Goal: Transaction & Acquisition: Book appointment/travel/reservation

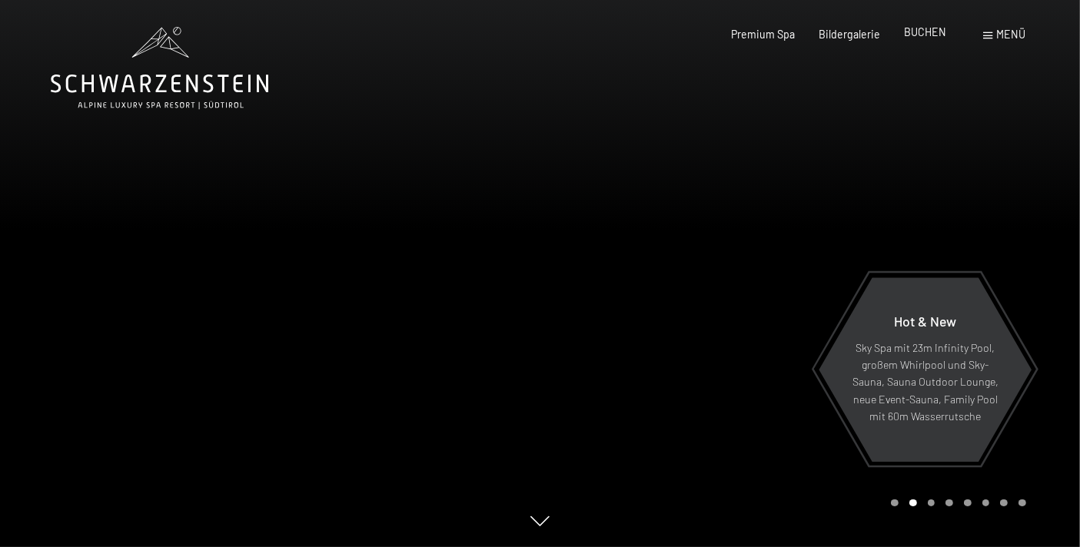
click at [920, 31] on span "BUCHEN" at bounding box center [925, 31] width 42 height 13
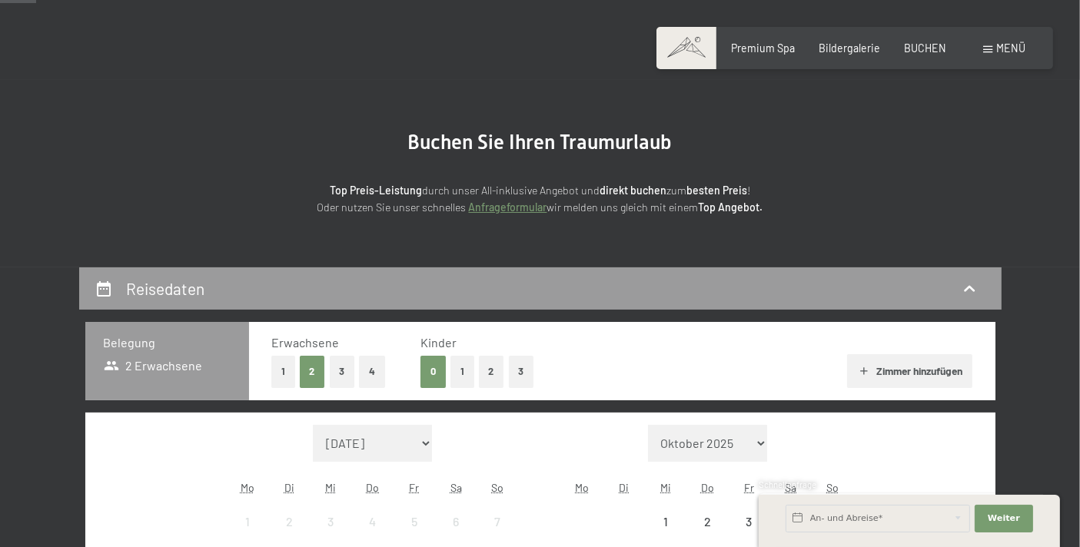
scroll to position [284, 0]
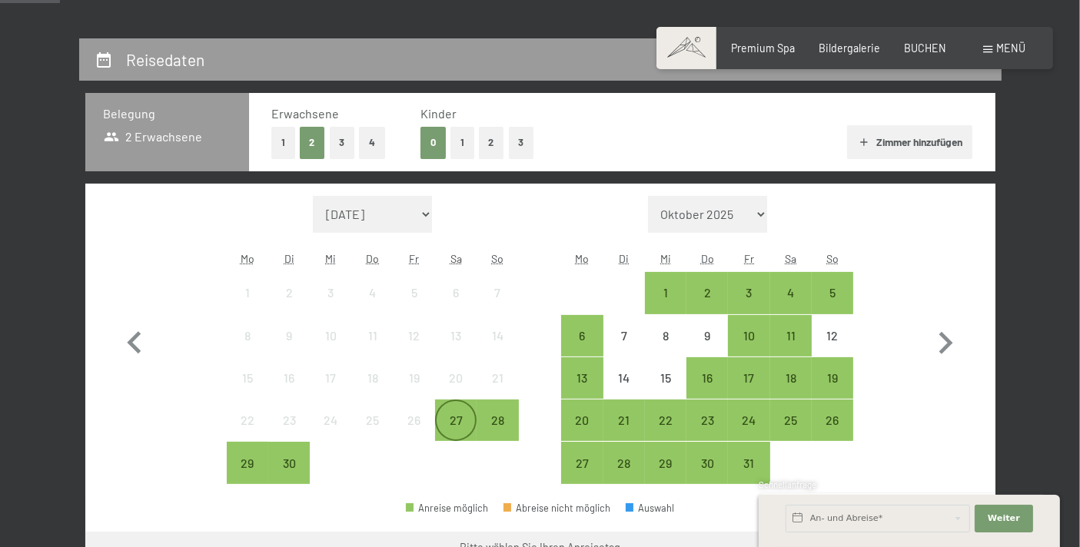
click at [453, 421] on div "27" at bounding box center [456, 433] width 38 height 38
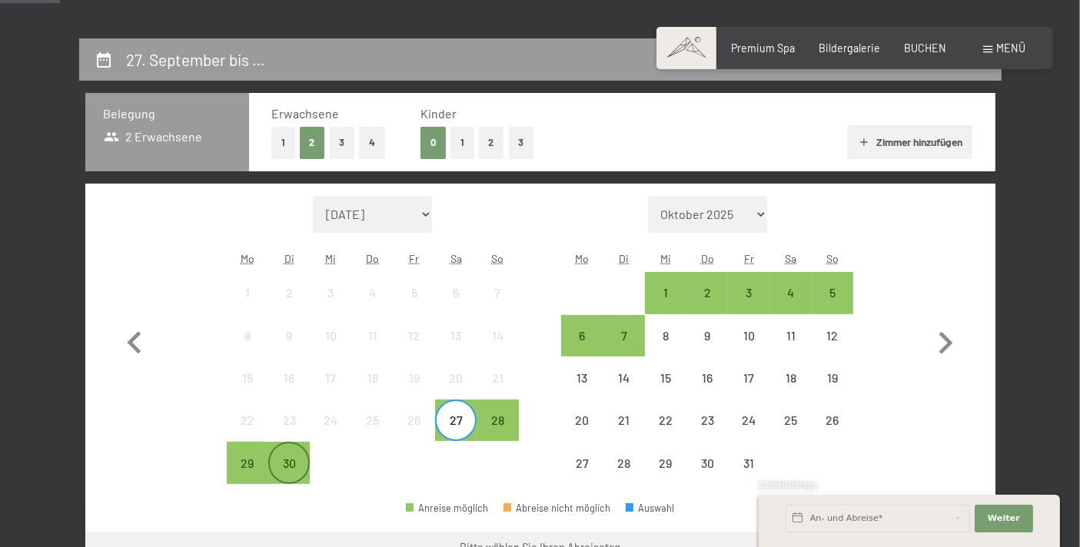
click at [292, 461] on div "30" at bounding box center [289, 476] width 38 height 38
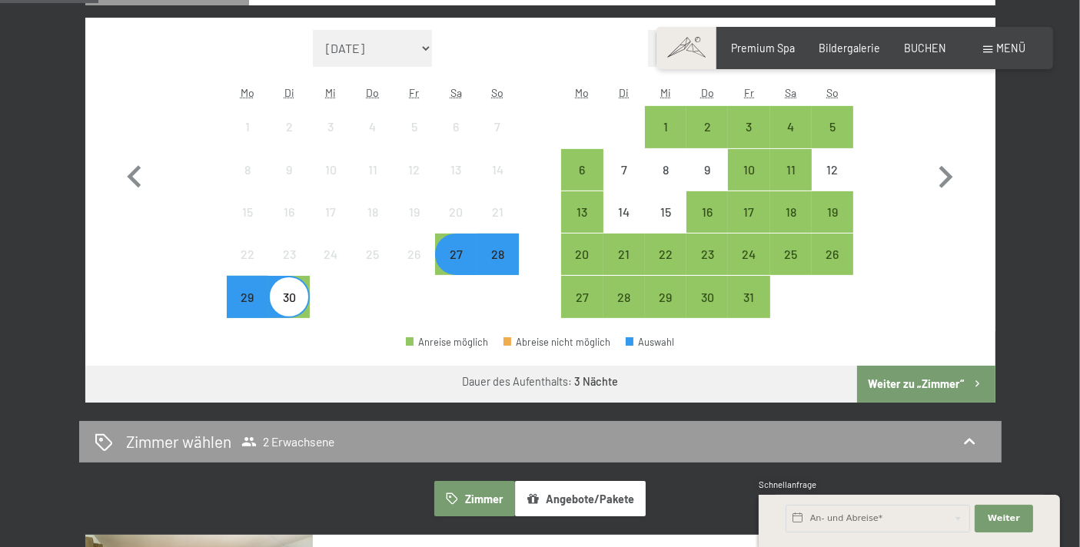
scroll to position [455, 0]
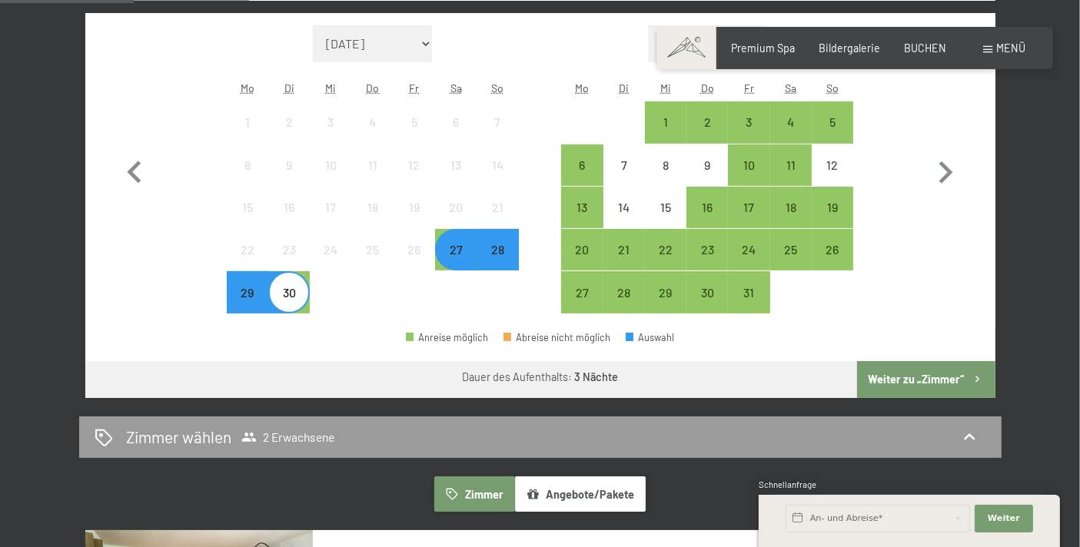
click at [902, 377] on button "Weiter zu „Zimmer“" at bounding box center [926, 379] width 138 height 37
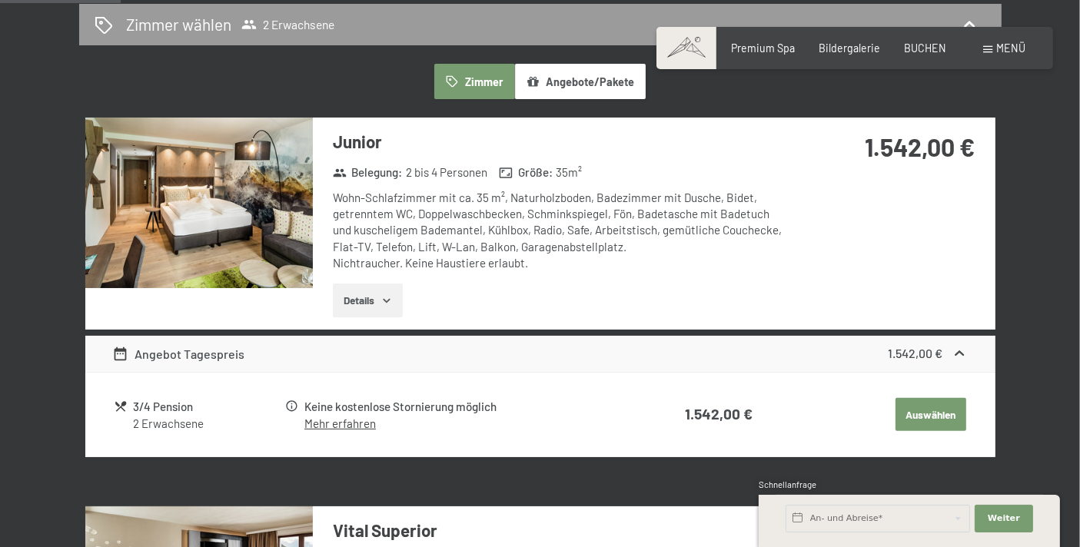
scroll to position [151, 0]
